Goal: Find specific page/section: Find specific page/section

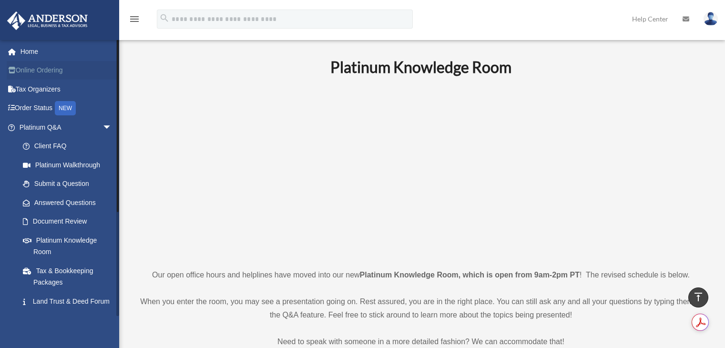
scroll to position [309, 0]
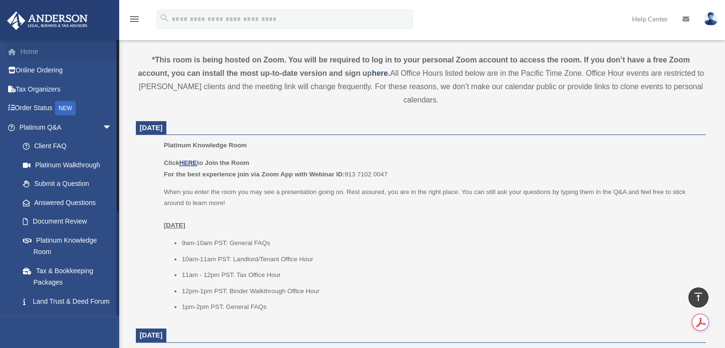
click at [53, 46] on link "Home" at bounding box center [67, 51] width 120 height 19
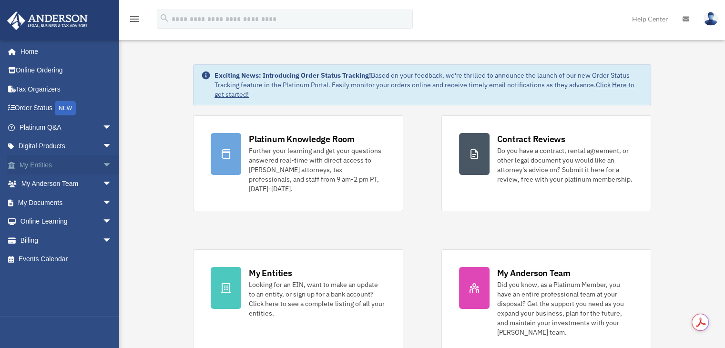
click at [103, 168] on span "arrow_drop_down" at bounding box center [112, 165] width 19 height 20
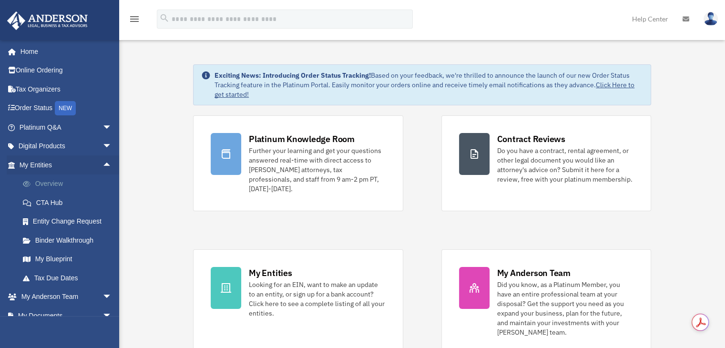
click at [52, 185] on link "Overview" at bounding box center [69, 184] width 113 height 19
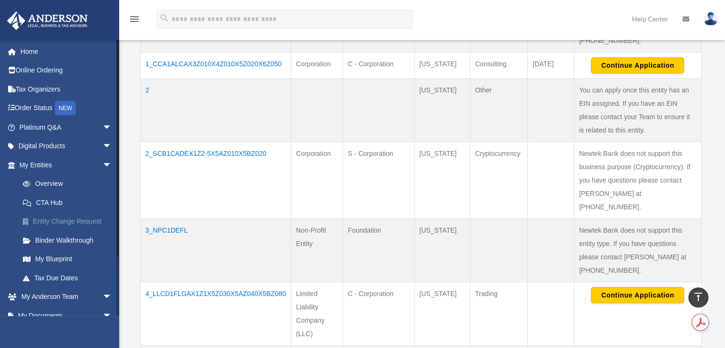
scroll to position [67, 0]
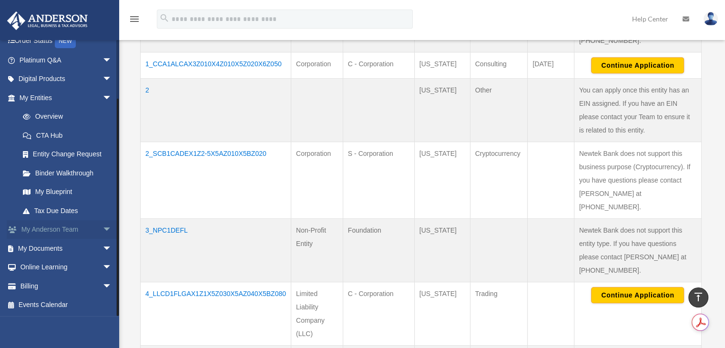
click at [103, 229] on span "arrow_drop_down" at bounding box center [112, 230] width 19 height 20
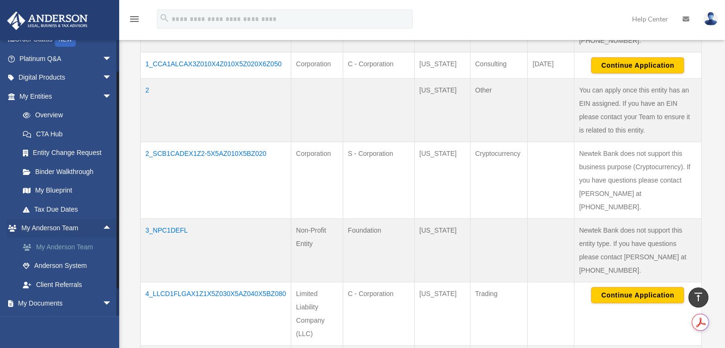
scroll to position [72, 0]
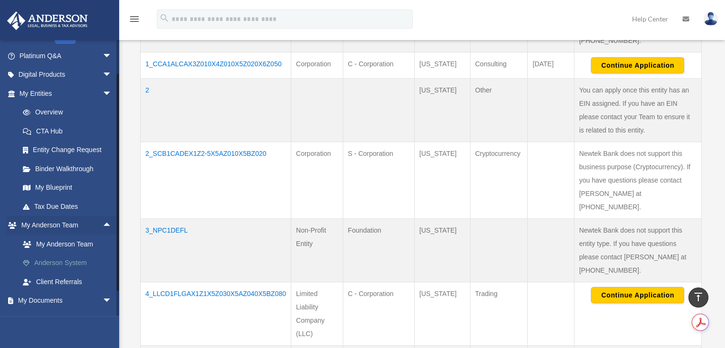
click at [72, 261] on link "Anderson System" at bounding box center [69, 263] width 113 height 19
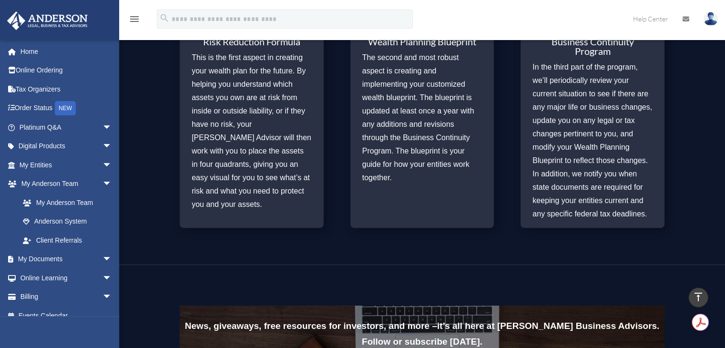
scroll to position [483, 0]
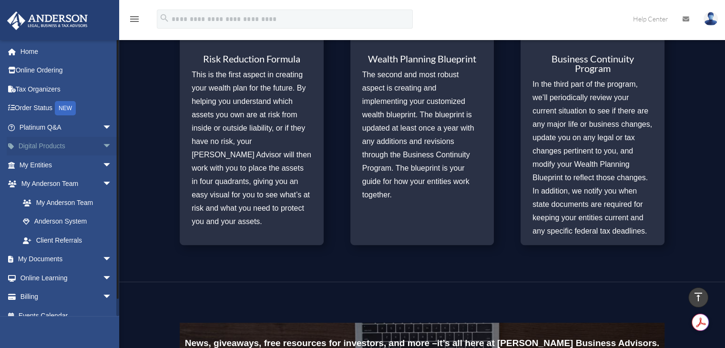
click at [103, 144] on span "arrow_drop_down" at bounding box center [112, 147] width 19 height 20
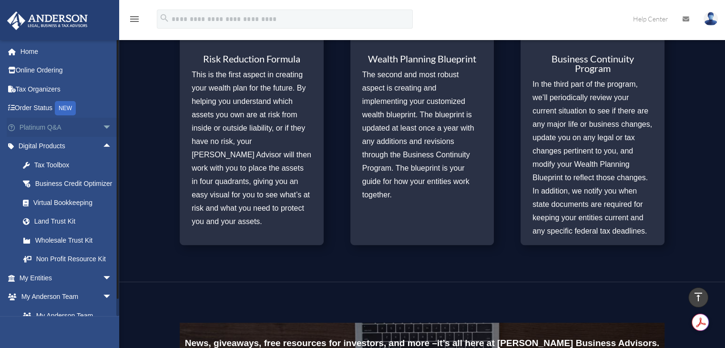
click at [105, 124] on span "arrow_drop_down" at bounding box center [112, 128] width 19 height 20
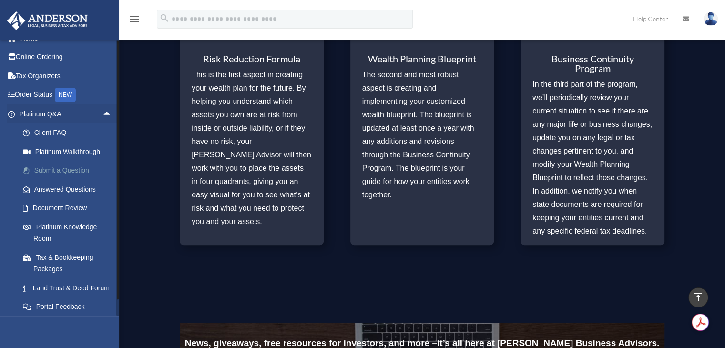
scroll to position [0, 0]
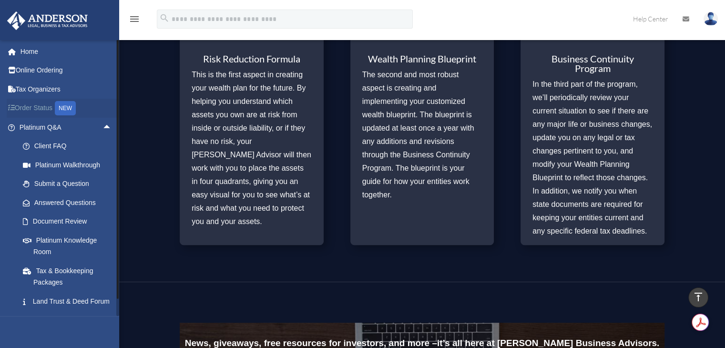
click at [47, 109] on link "Order Status NEW" at bounding box center [67, 109] width 120 height 20
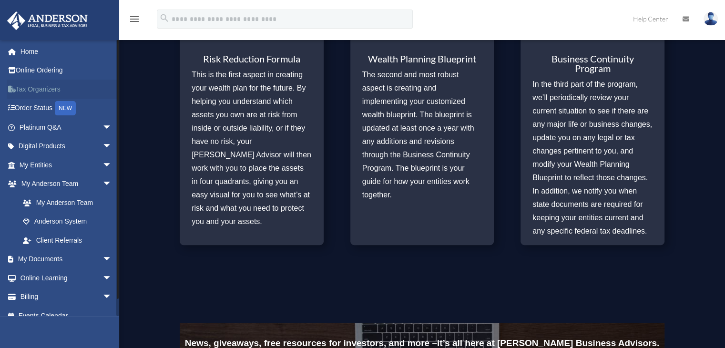
scroll to position [483, 0]
click at [103, 256] on span "arrow_drop_down" at bounding box center [112, 260] width 19 height 20
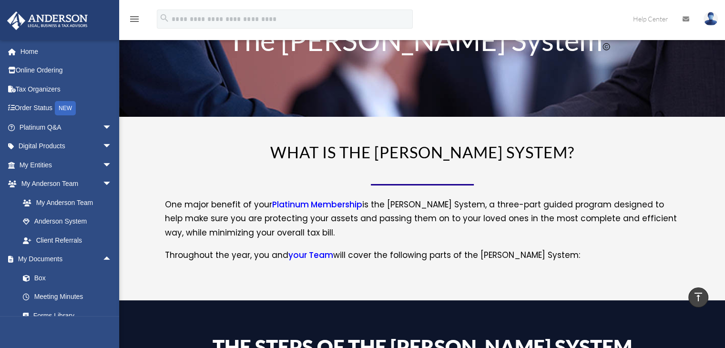
scroll to position [0, 0]
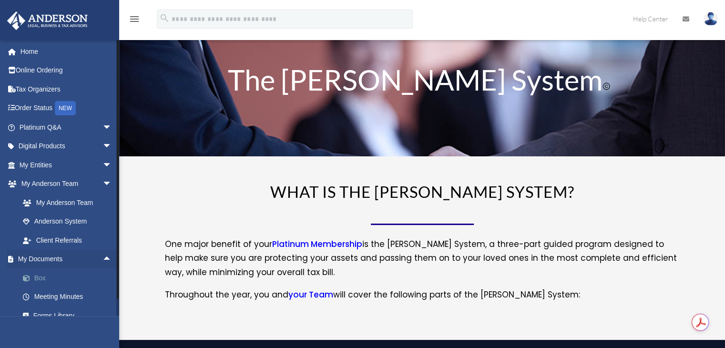
click at [43, 273] on link "Box" at bounding box center [69, 278] width 113 height 19
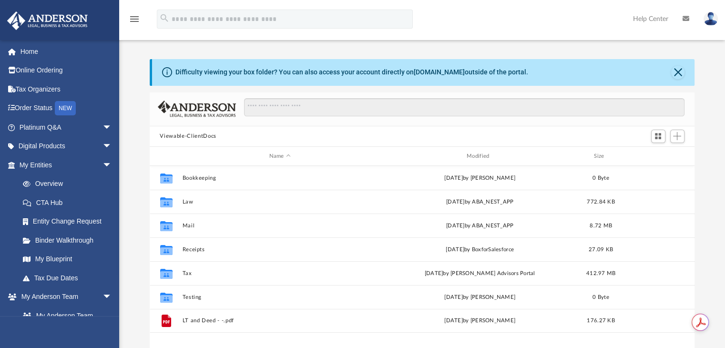
scroll to position [209, 538]
